Goal: Transaction & Acquisition: Purchase product/service

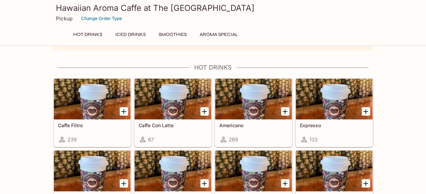
scroll to position [13, 0]
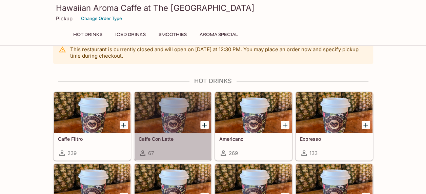
click at [169, 116] on div at bounding box center [172, 112] width 77 height 41
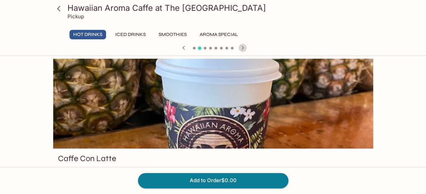
click at [240, 47] on icon "button" at bounding box center [242, 48] width 8 height 8
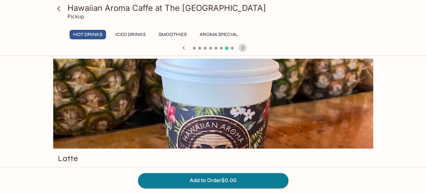
click at [240, 47] on icon "button" at bounding box center [242, 48] width 8 height 8
click at [184, 49] on icon "button" at bounding box center [183, 48] width 8 height 8
click at [219, 120] on div at bounding box center [213, 104] width 320 height 90
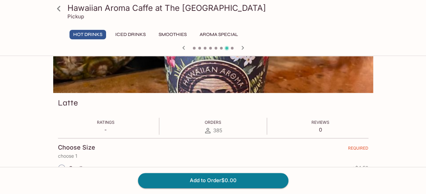
scroll to position [54, 0]
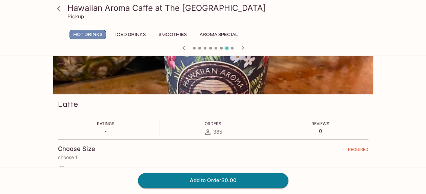
click at [91, 34] on button "Hot Drinks" at bounding box center [87, 34] width 37 height 9
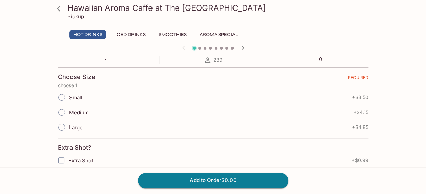
scroll to position [135, 0]
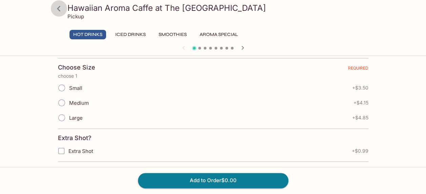
click at [59, 7] on icon at bounding box center [58, 8] width 3 height 5
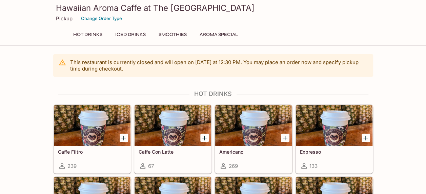
click at [246, 126] on div at bounding box center [253, 125] width 77 height 41
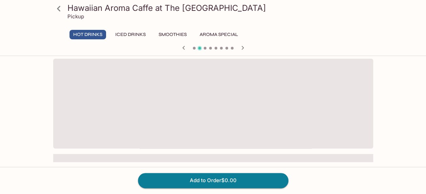
scroll to position [59, 0]
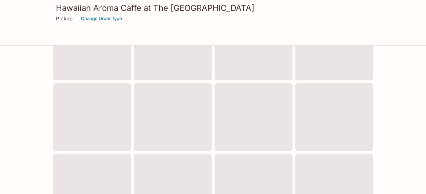
scroll to position [13, 0]
